Goal: Check status: Check status

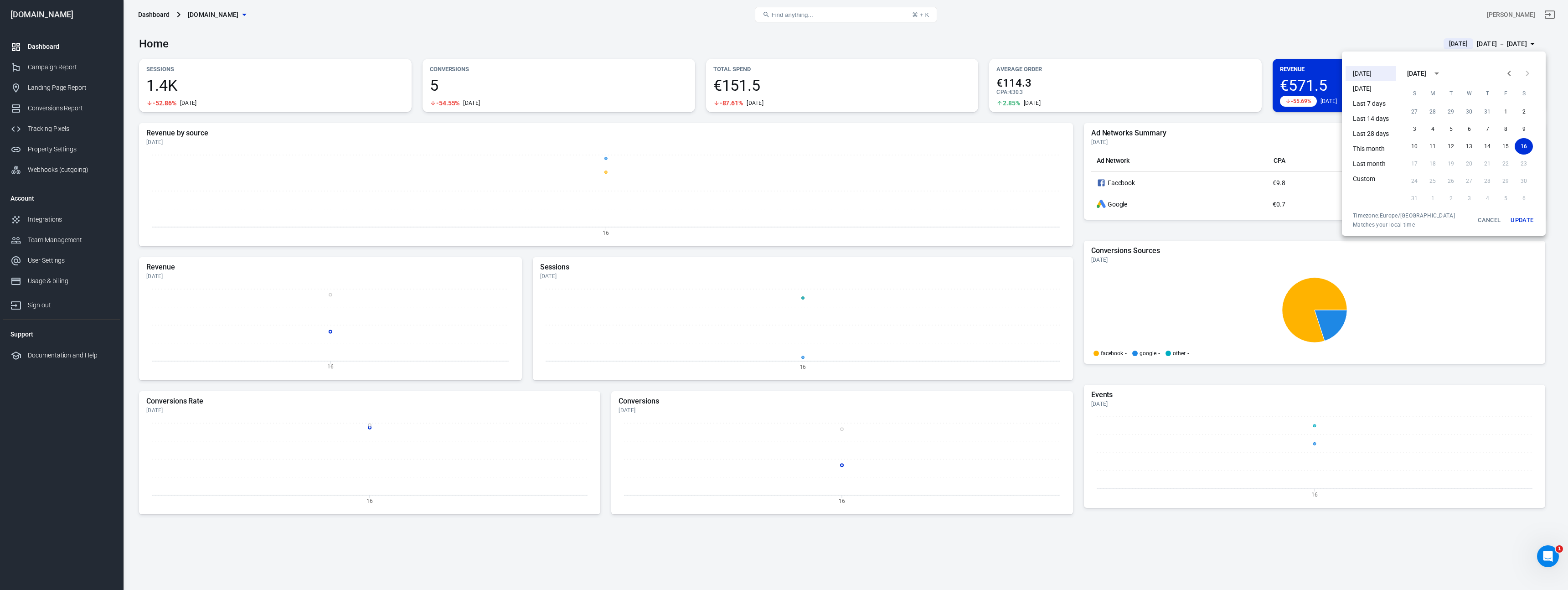
click at [79, 76] on div at bounding box center [784, 295] width 1568 height 590
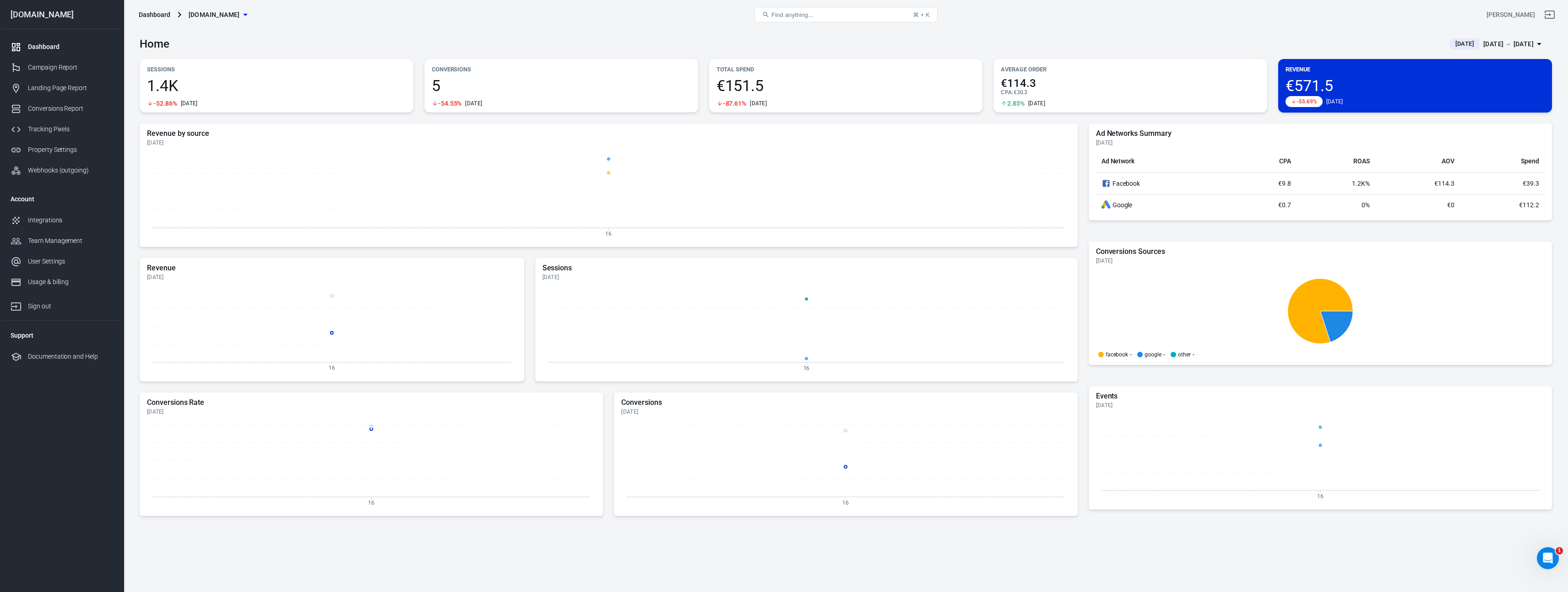
click at [78, 70] on div "Today Yesterday Last 7 days Last 14 days Last 28 days This month Last month Cus…" at bounding box center [784, 296] width 1568 height 592
click at [73, 68] on div "Campaign Report" at bounding box center [70, 68] width 85 height 10
